Goal: Navigation & Orientation: Find specific page/section

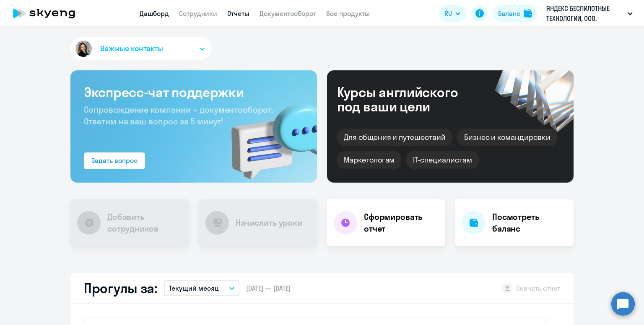
click at [231, 12] on link "Отчеты" at bounding box center [238, 13] width 22 height 8
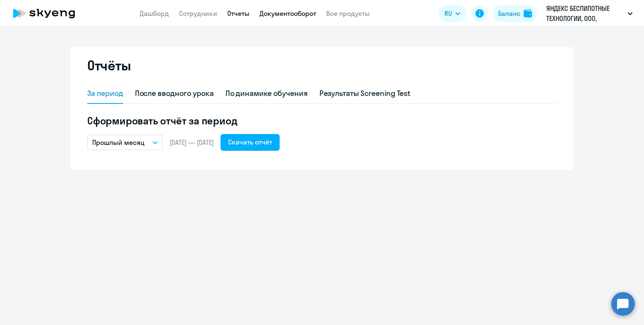
click at [280, 15] on link "Документооборот" at bounding box center [288, 13] width 57 height 8
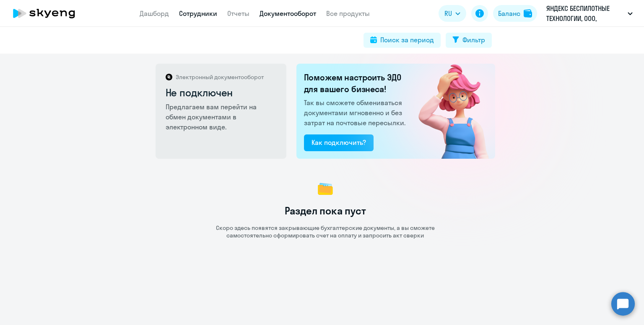
click at [211, 14] on link "Сотрудники" at bounding box center [198, 13] width 38 height 8
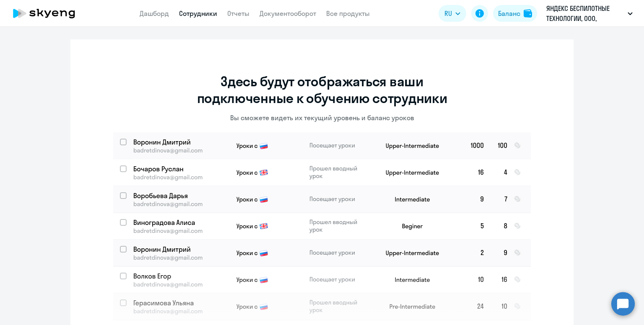
click at [236, 20] on app-header "Дашборд Сотрудники Отчеты Документооборот Все продукты Дашборд Сотрудники Отчет…" at bounding box center [322, 13] width 644 height 27
click at [238, 17] on link "Отчеты" at bounding box center [238, 13] width 22 height 8
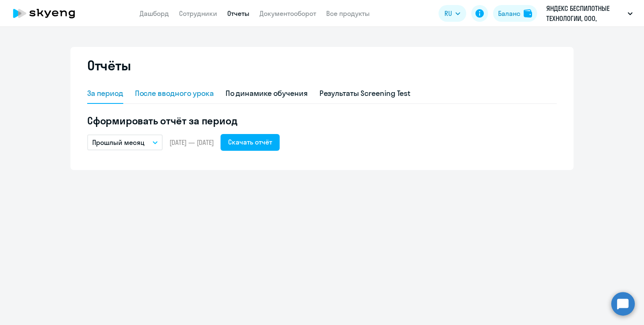
click at [185, 88] on div "После вводного урока" at bounding box center [174, 94] width 79 height 20
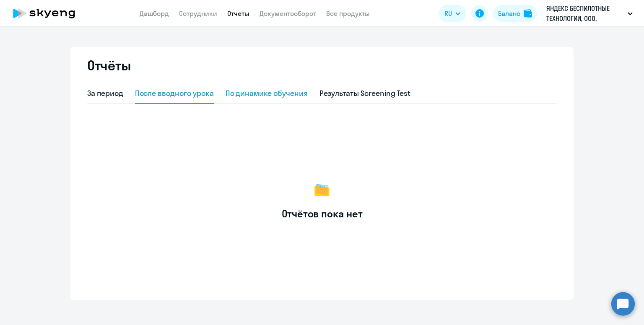
click at [249, 88] on div "По динамике обучения" at bounding box center [267, 93] width 82 height 11
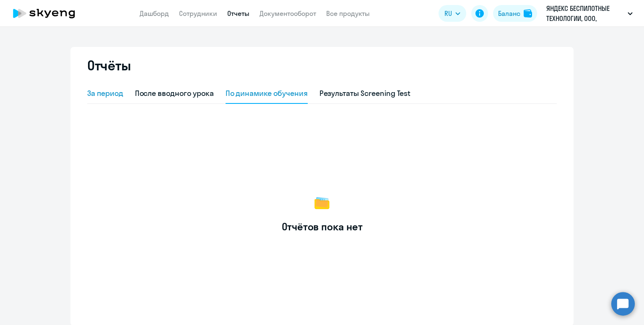
drag, startPoint x: 108, startPoint y: 97, endPoint x: 116, endPoint y: 94, distance: 8.5
click at [107, 97] on div "За период" at bounding box center [105, 93] width 36 height 11
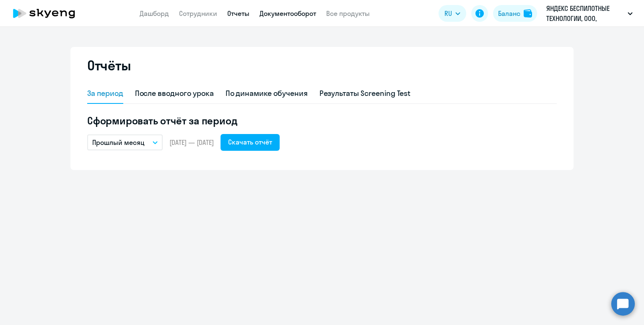
click at [296, 17] on link "Документооборот" at bounding box center [288, 13] width 57 height 8
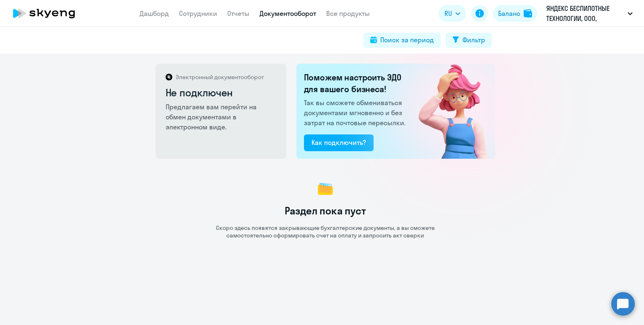
click at [325, 14] on nav "Дашборд Сотрудники Отчеты Документооборот Все продукты" at bounding box center [255, 13] width 230 height 10
click at [332, 14] on link "Все продукты" at bounding box center [348, 13] width 44 height 8
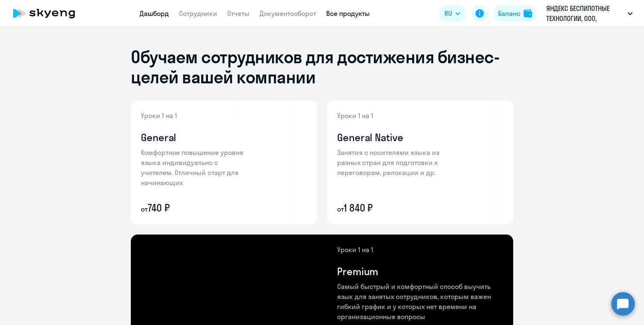
click at [154, 15] on link "Дашборд" at bounding box center [154, 13] width 29 height 8
